Goal: Information Seeking & Learning: Find specific fact

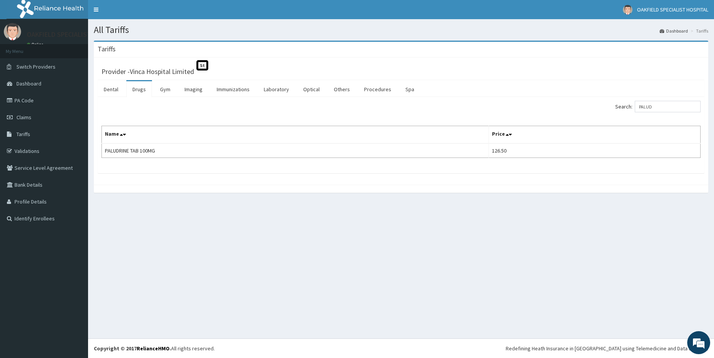
click at [657, 105] on input "PALUD" at bounding box center [668, 106] width 66 height 11
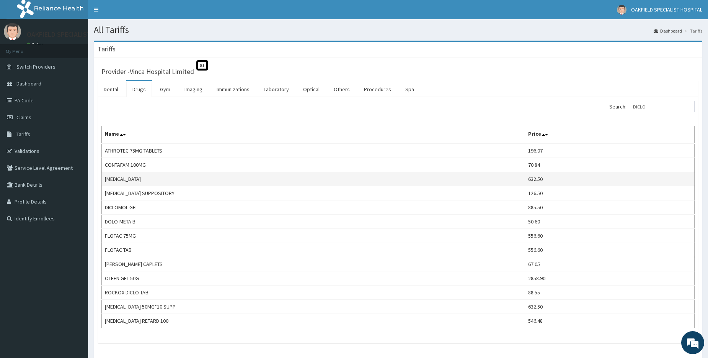
click at [121, 177] on td "[MEDICAL_DATA]" at bounding box center [313, 179] width 423 height 14
copy td "[MEDICAL_DATA]"
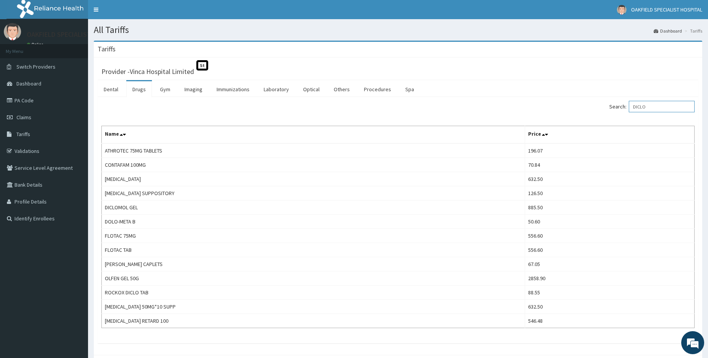
click at [649, 104] on input "DICLO" at bounding box center [662, 106] width 66 height 11
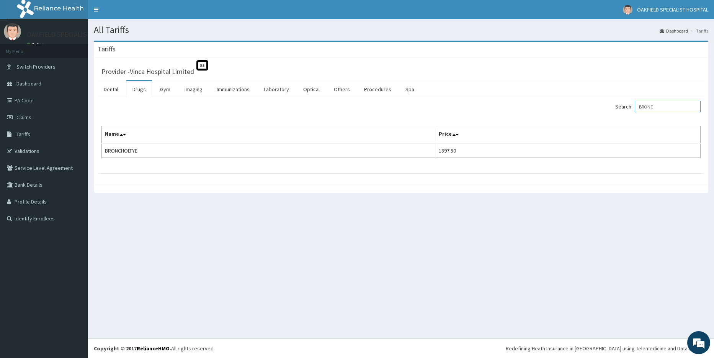
click at [649, 108] on input "BRONC" at bounding box center [668, 106] width 66 height 11
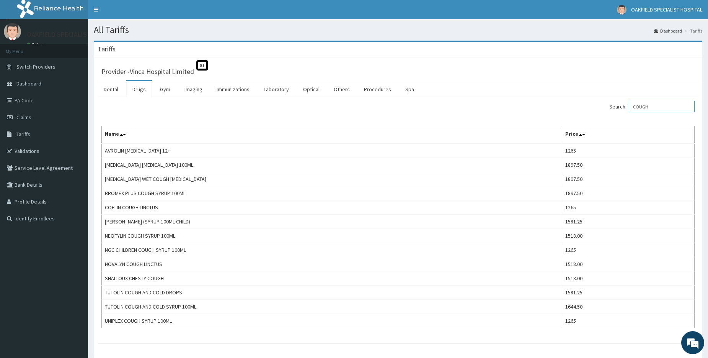
click at [651, 109] on input "COUGH" at bounding box center [662, 106] width 66 height 11
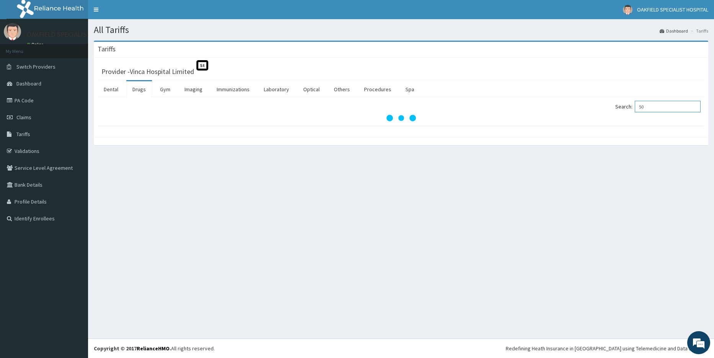
type input "5"
type input "AMOX"
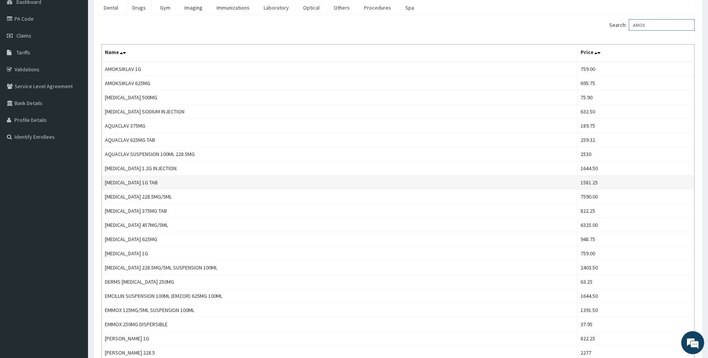
scroll to position [73, 0]
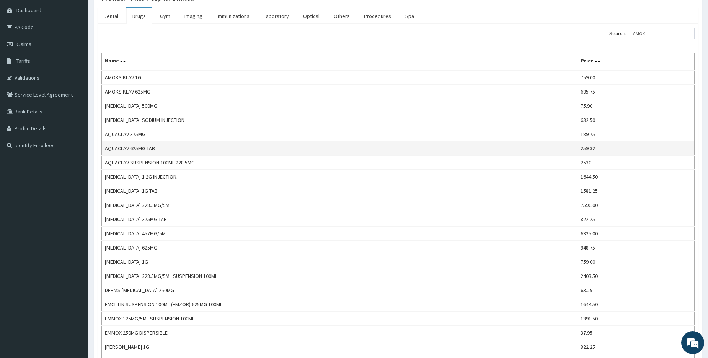
click at [138, 148] on td "AQUACLAV 625MG TAB" at bounding box center [340, 148] width 476 height 14
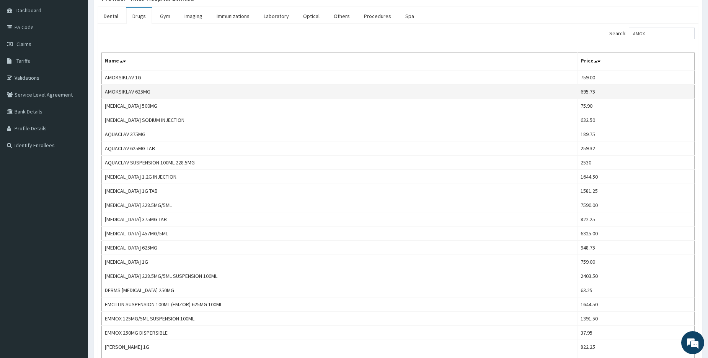
drag, startPoint x: 138, startPoint y: 148, endPoint x: 131, endPoint y: 92, distance: 56.8
click at [131, 92] on td "AMOKSIKLAV 625MG" at bounding box center [340, 92] width 476 height 14
copy td "AMOKSIKLAV 625MG"
